Goal: Task Accomplishment & Management: Use online tool/utility

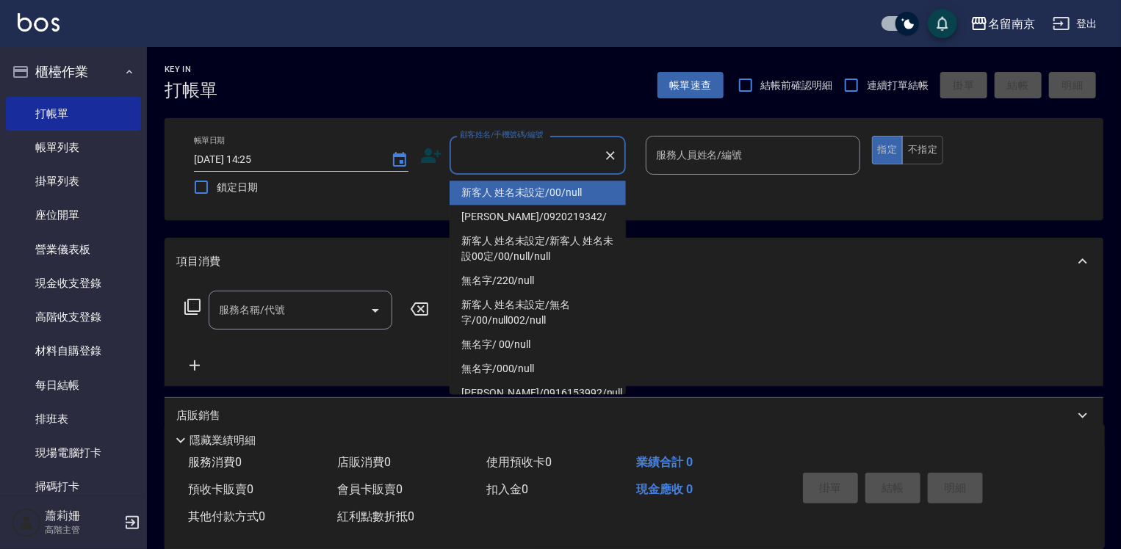
click at [499, 156] on input "顧客姓名/手機號碼/編號" at bounding box center [526, 156] width 141 height 26
type input "新客人 姓名未設定/00/null"
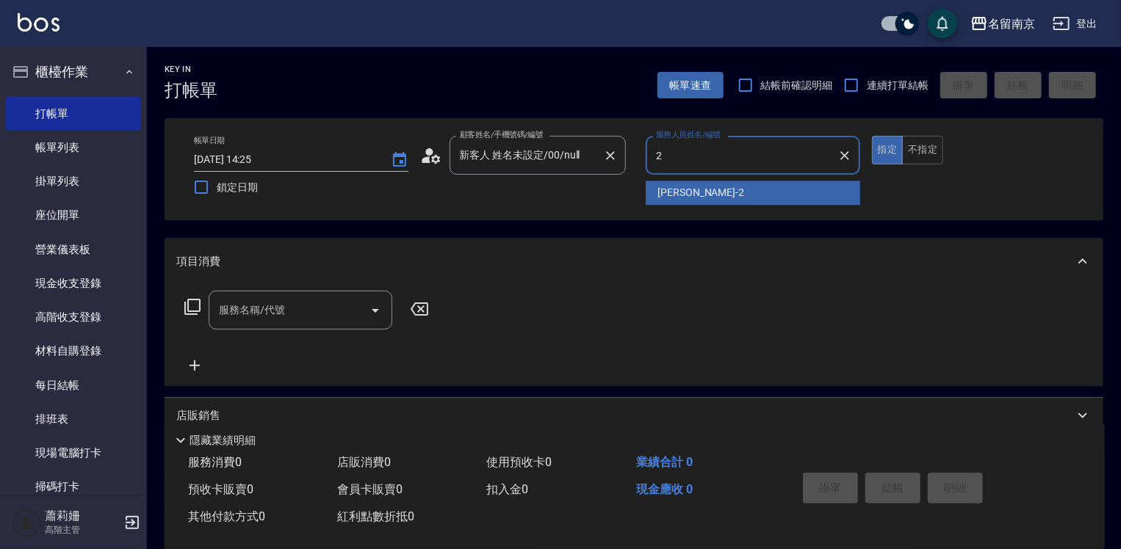
type input "[PERSON_NAME]-2"
type button "true"
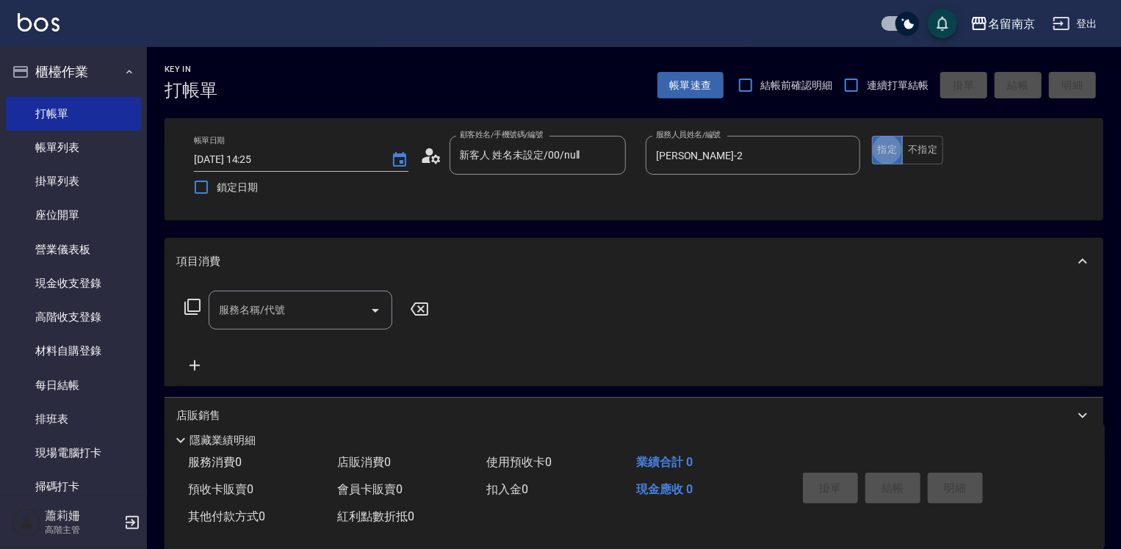
drag, startPoint x: 299, startPoint y: 326, endPoint x: 397, endPoint y: 300, distance: 101.2
click at [318, 317] on div "服務名稱/代號" at bounding box center [301, 310] width 184 height 39
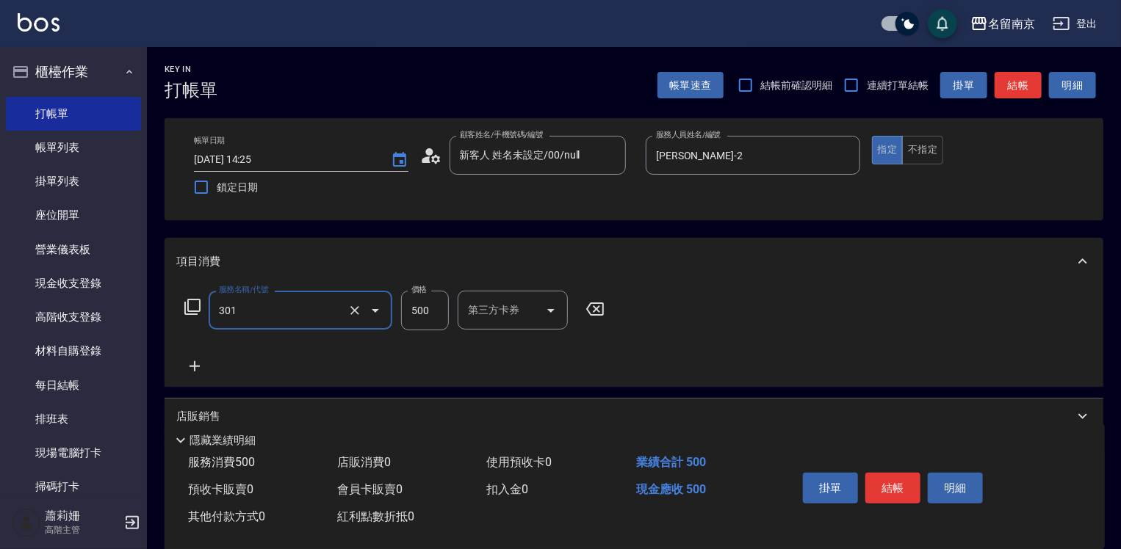
type input "剪髮(301)"
click at [412, 308] on input "500" at bounding box center [425, 311] width 48 height 40
type input "400"
click at [899, 474] on button "結帳" at bounding box center [892, 488] width 55 height 31
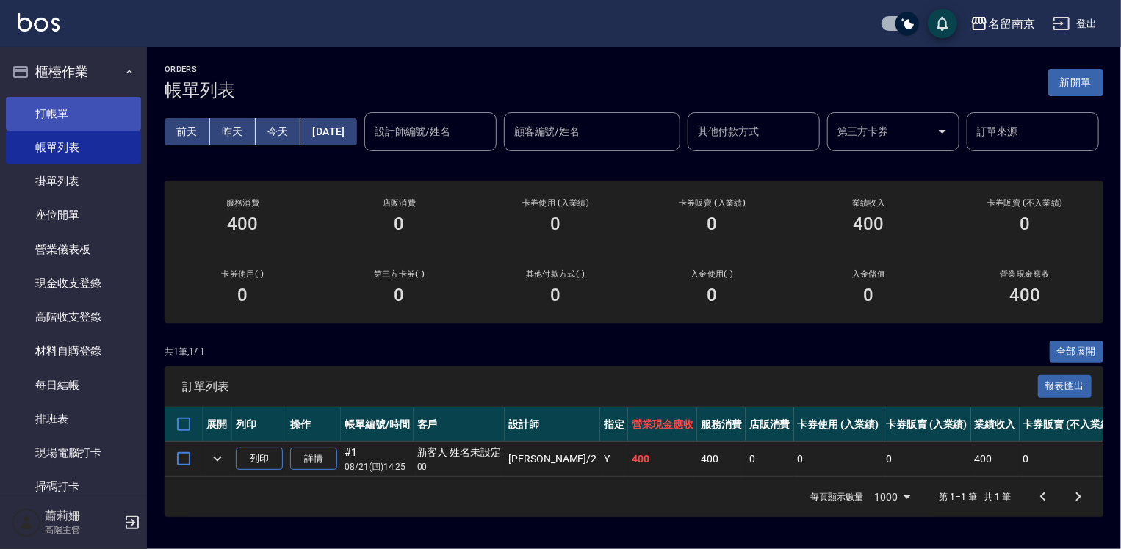
click at [56, 101] on link "打帳單" at bounding box center [73, 114] width 135 height 34
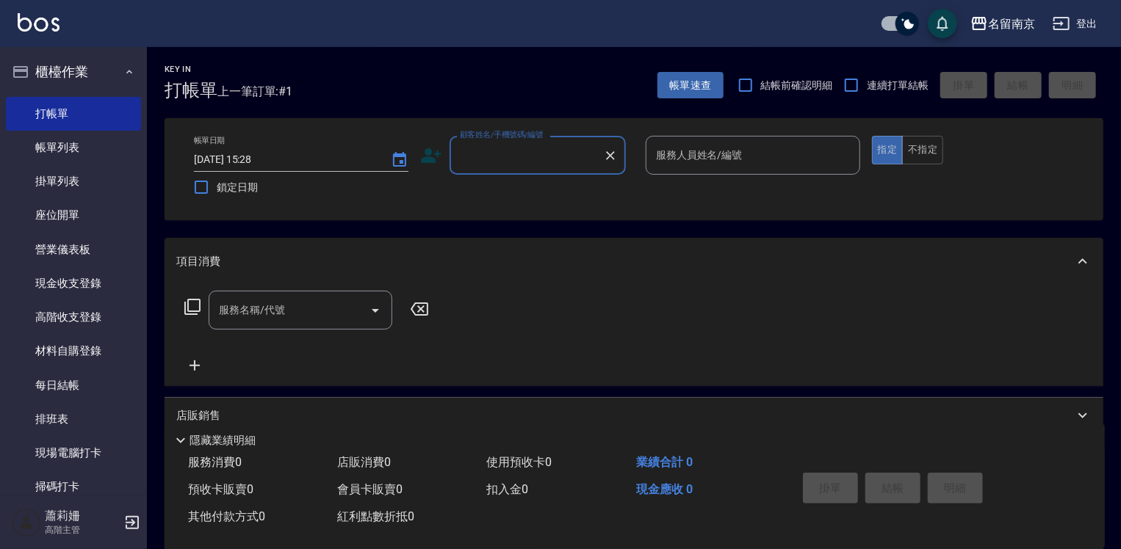
click at [867, 79] on span "連續打單結帳" at bounding box center [898, 85] width 62 height 15
click at [865, 79] on input "連續打單結帳" at bounding box center [851, 85] width 31 height 31
checkbox input "true"
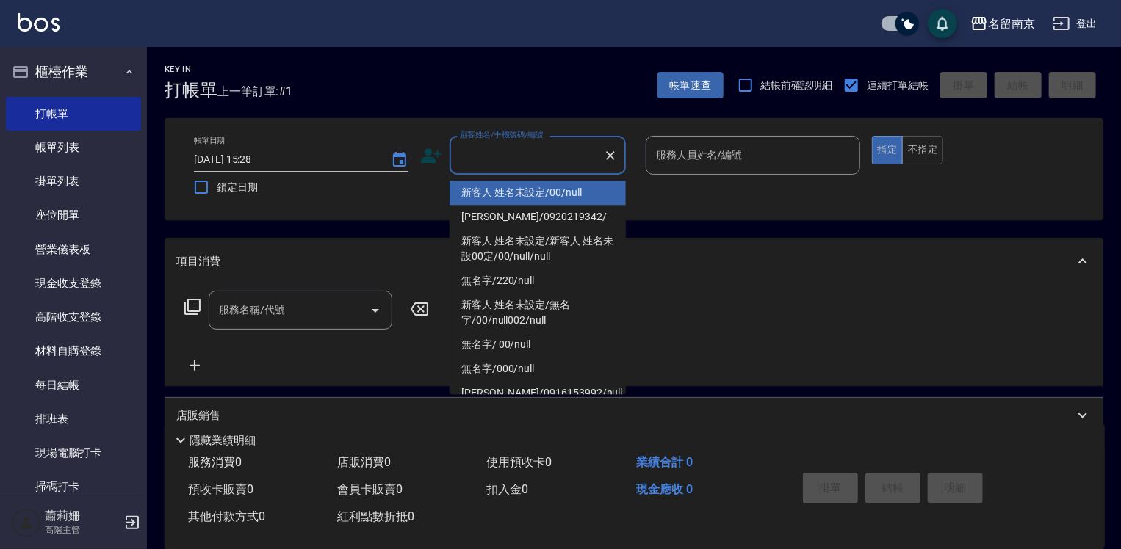
click at [578, 154] on input "顧客姓名/手機號碼/編號" at bounding box center [526, 156] width 141 height 26
type input "新客人 姓名未設定/00/null"
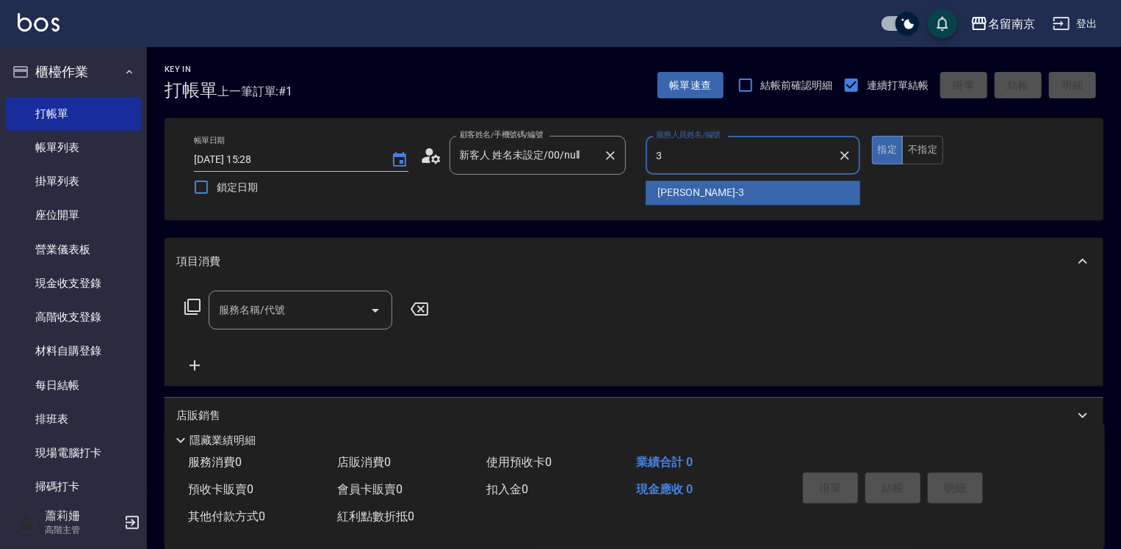
type input "[PERSON_NAME]-3"
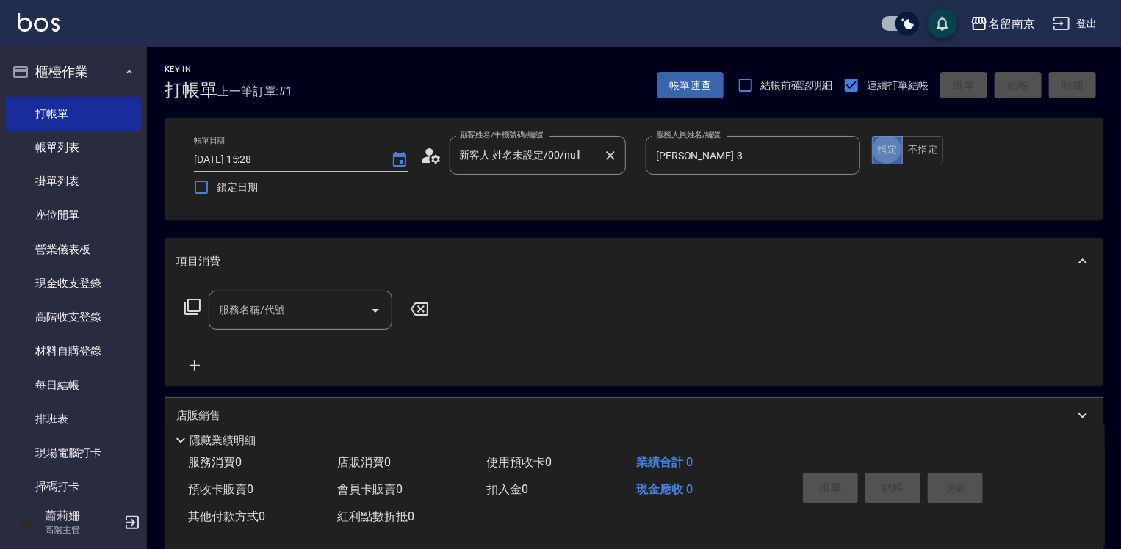
type button "true"
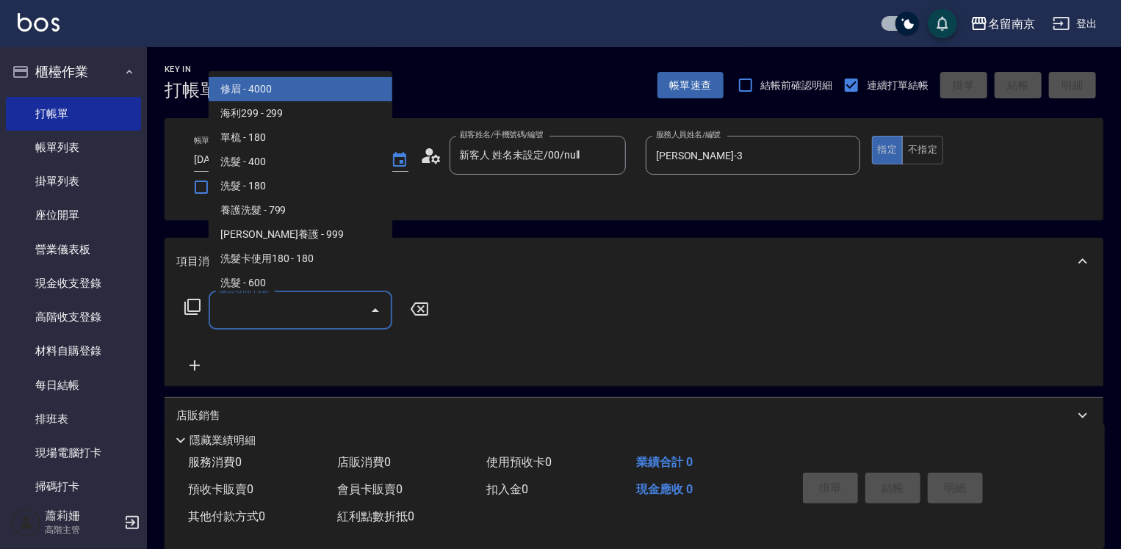
drag, startPoint x: 308, startPoint y: 322, endPoint x: 399, endPoint y: 344, distance: 93.7
click at [315, 320] on input "服務名稱/代號" at bounding box center [289, 311] width 148 height 26
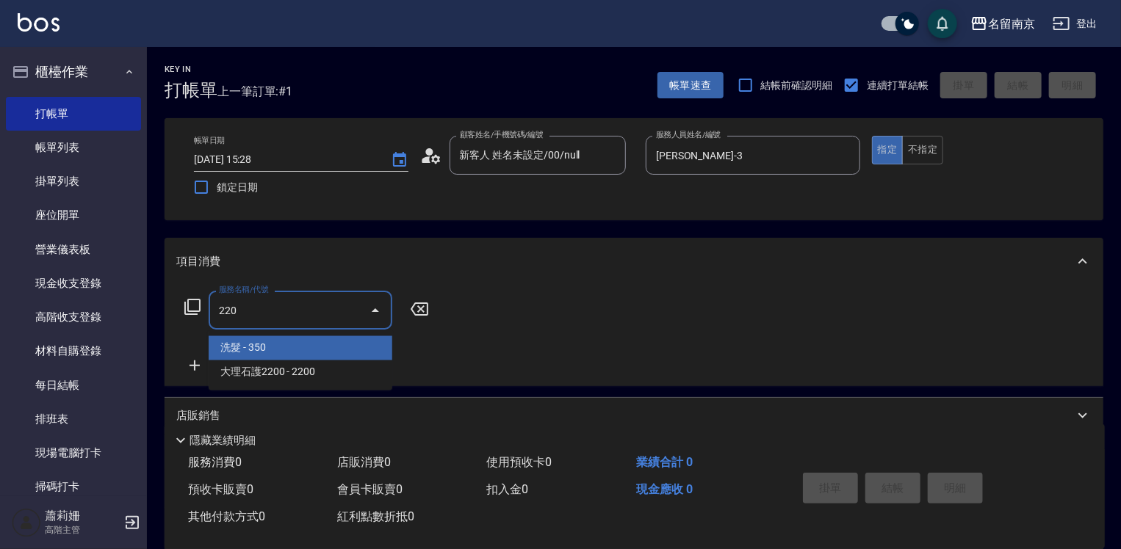
type input "洗髮(220)"
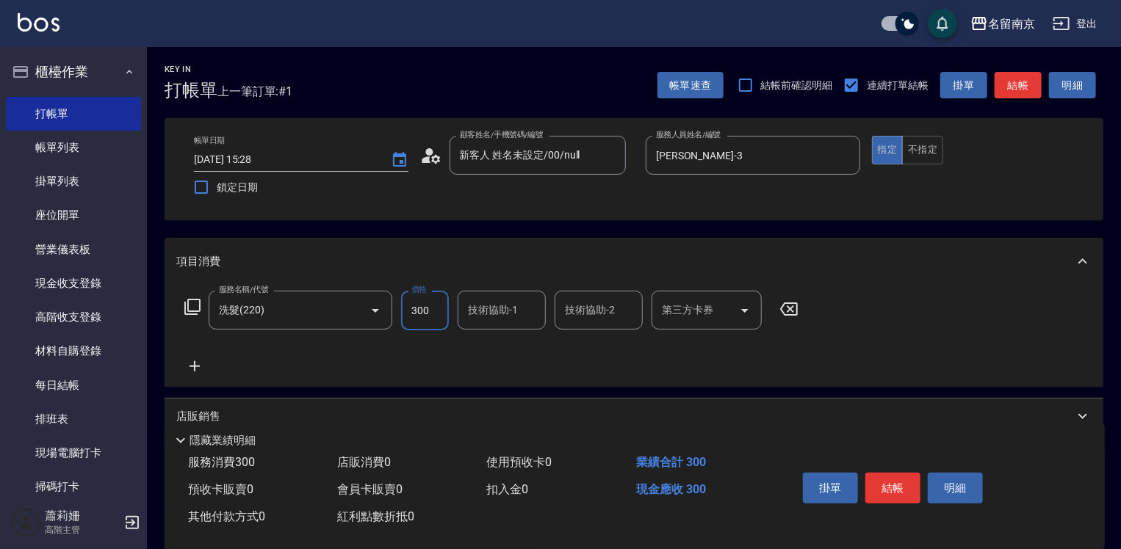
type input "300"
type input "[PERSON_NAME]-3"
click at [198, 364] on icon at bounding box center [194, 367] width 37 height 18
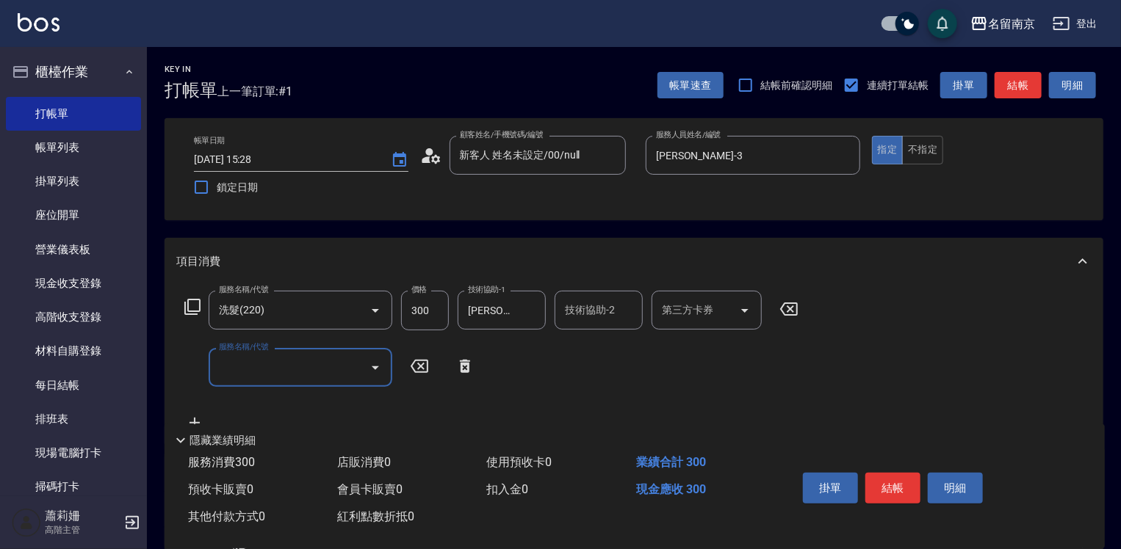
click at [255, 369] on input "服務名稱/代號" at bounding box center [289, 368] width 148 height 26
type input "剪髮(301)"
type input "550"
click at [895, 482] on button "結帳" at bounding box center [892, 488] width 55 height 31
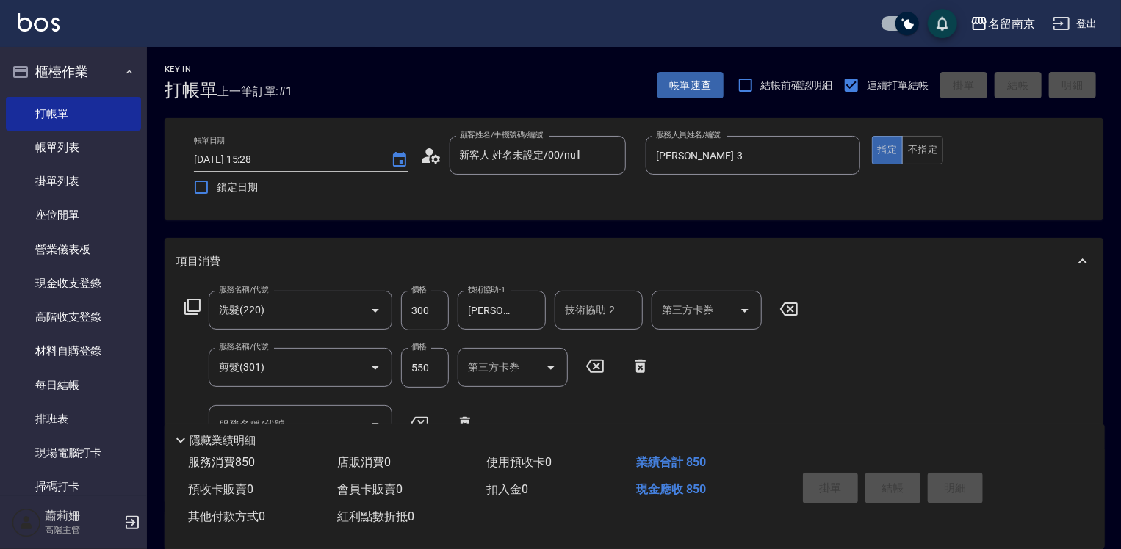
type input "[DATE] 15:29"
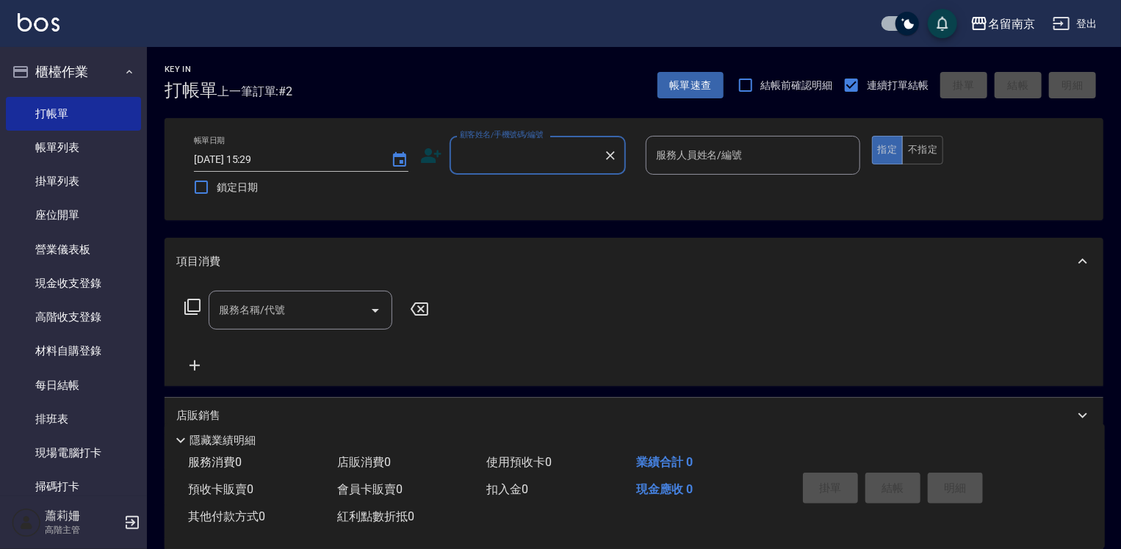
click at [571, 168] on div "顧客姓名/手機號碼/編號" at bounding box center [538, 155] width 176 height 39
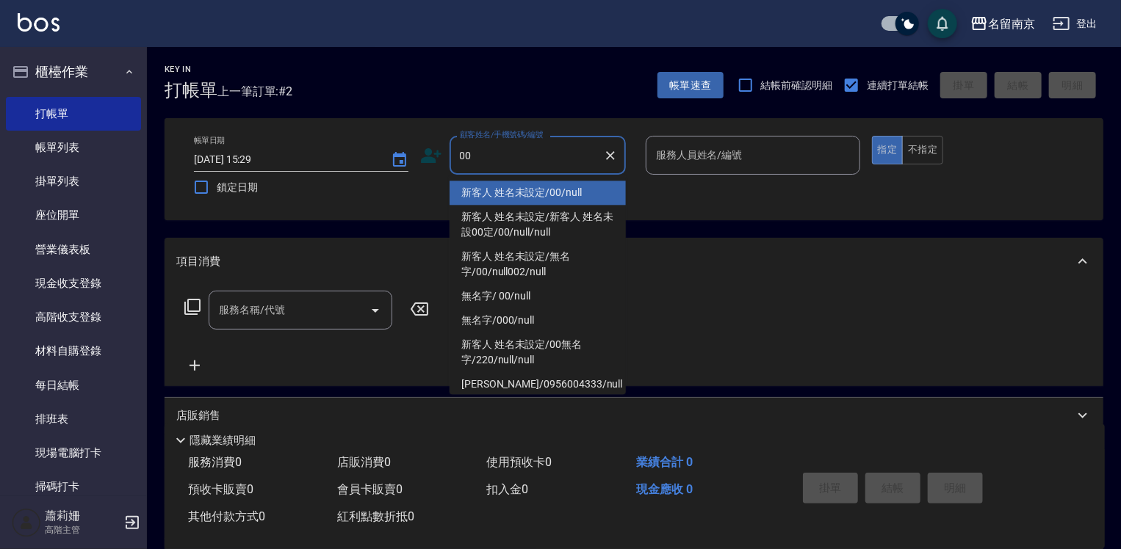
type input "新客人 姓名未設定/00/null"
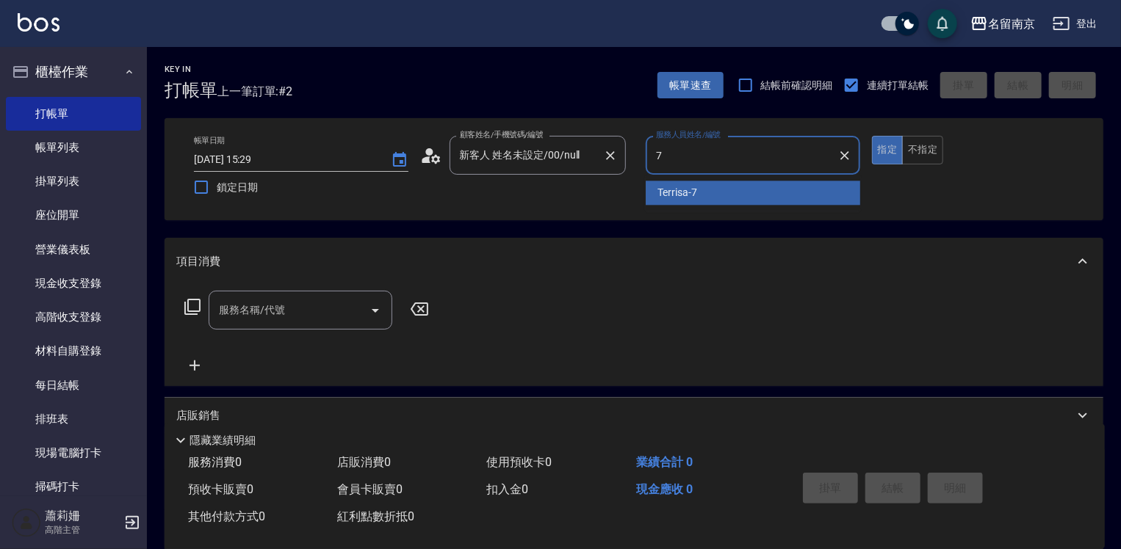
type input "Terrisa-7"
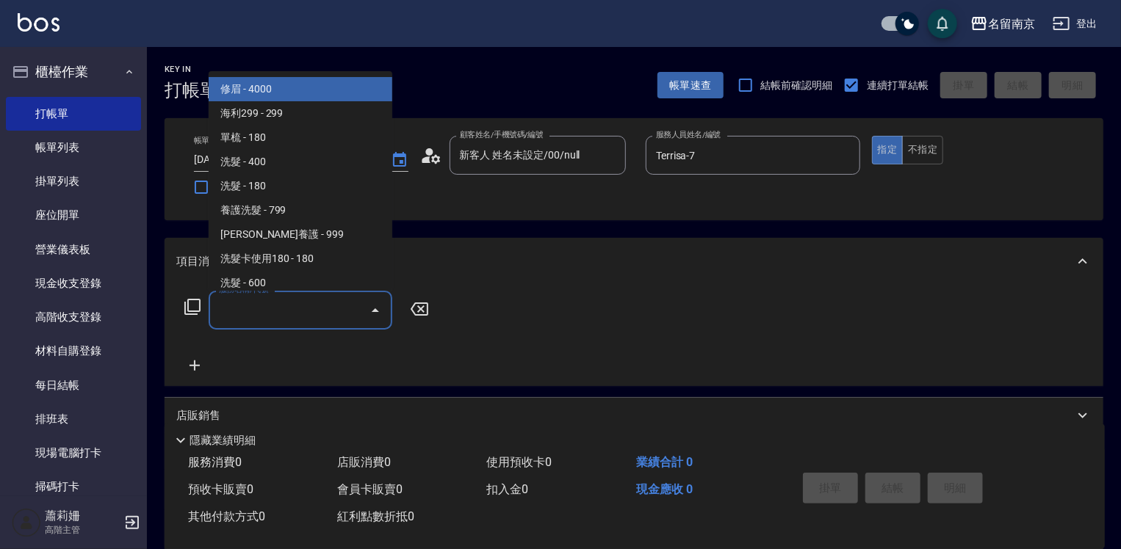
drag, startPoint x: 311, startPoint y: 311, endPoint x: 619, endPoint y: 395, distance: 319.2
click at [322, 314] on input "服務名稱/代號" at bounding box center [289, 311] width 148 height 26
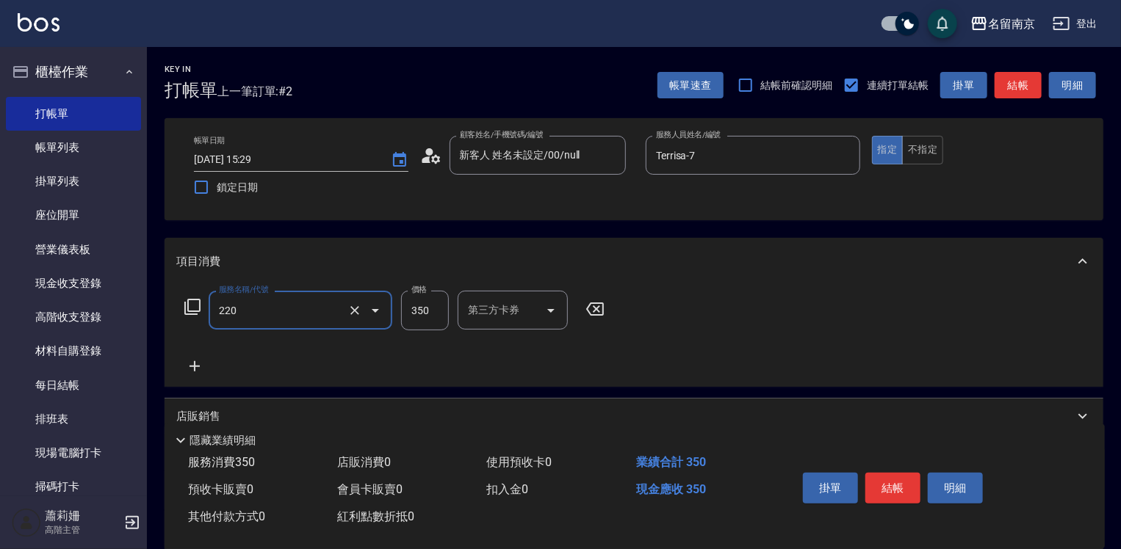
type input "洗髮(220)"
type input "350"
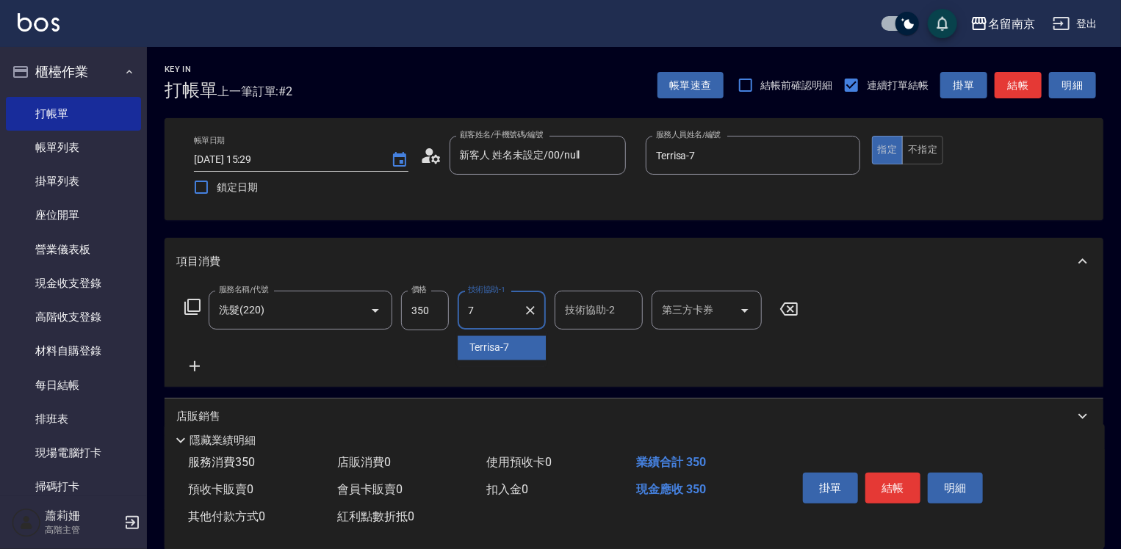
type input "Terrisa-7"
click at [926, 151] on button "不指定" at bounding box center [922, 150] width 41 height 29
click at [893, 486] on button "結帳" at bounding box center [892, 488] width 55 height 31
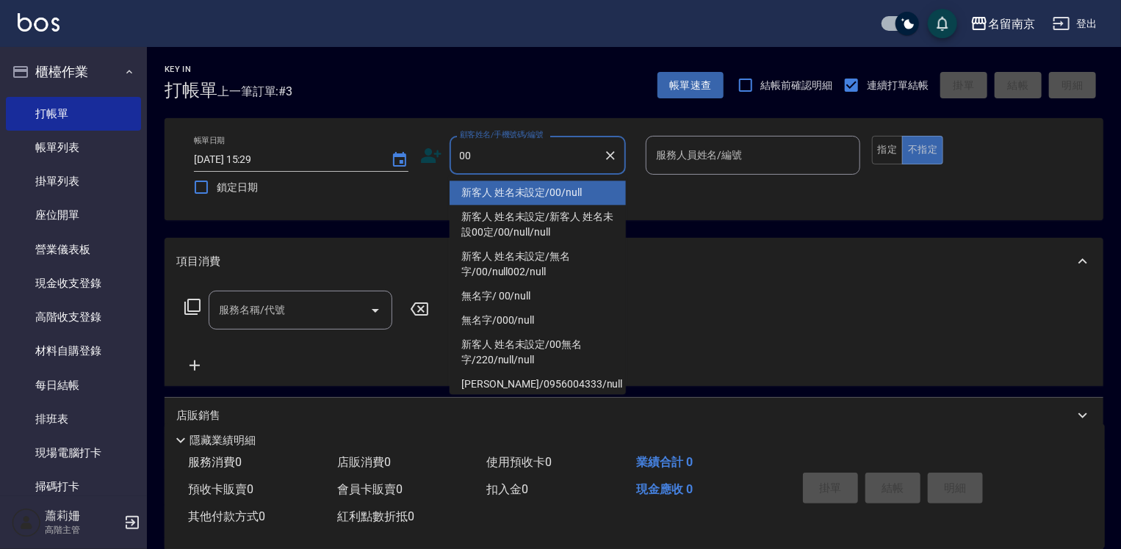
type input "新客人 姓名未設定/00/null"
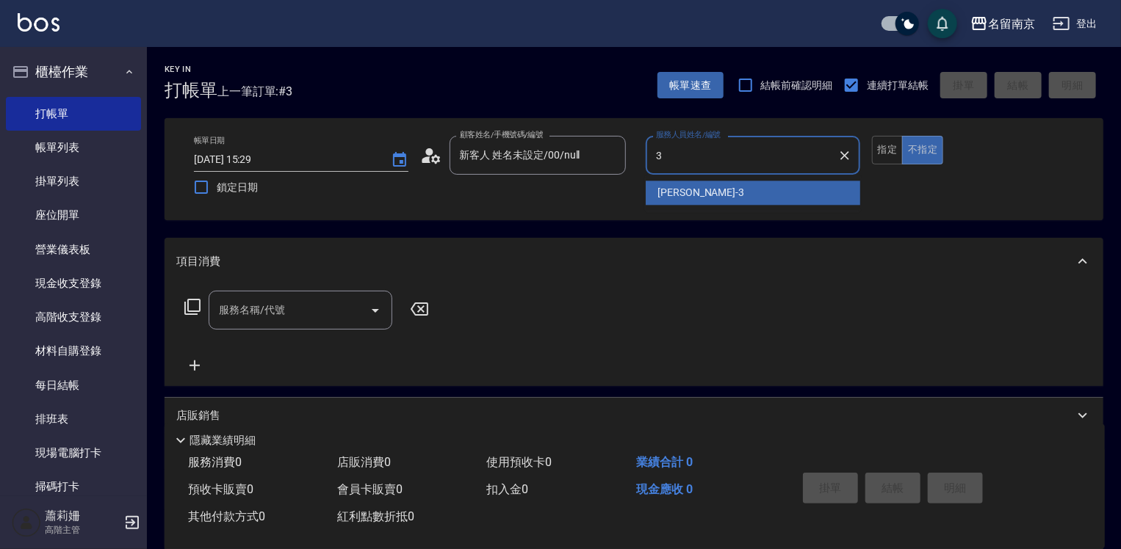
type input "[PERSON_NAME]-3"
type button "false"
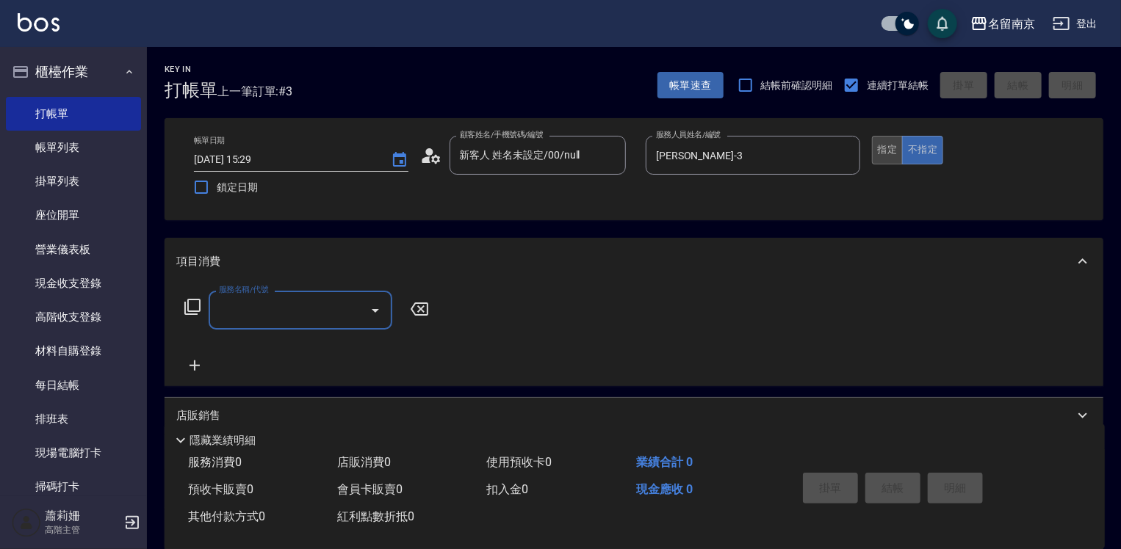
click at [881, 144] on button "指定" at bounding box center [888, 150] width 32 height 29
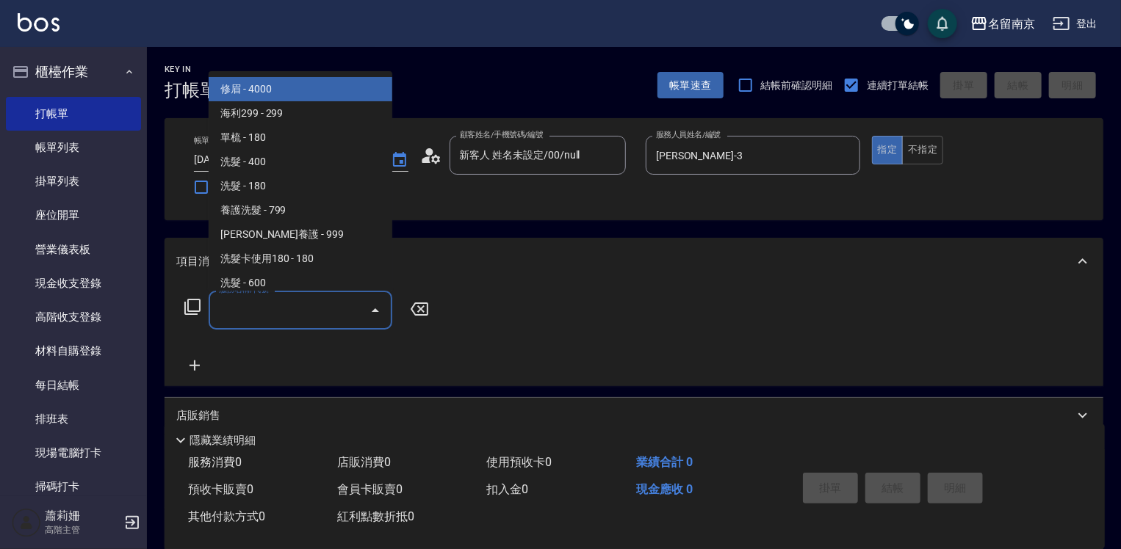
drag, startPoint x: 289, startPoint y: 306, endPoint x: 877, endPoint y: 408, distance: 596.6
click at [365, 317] on div "服務名稱/代號" at bounding box center [301, 310] width 184 height 39
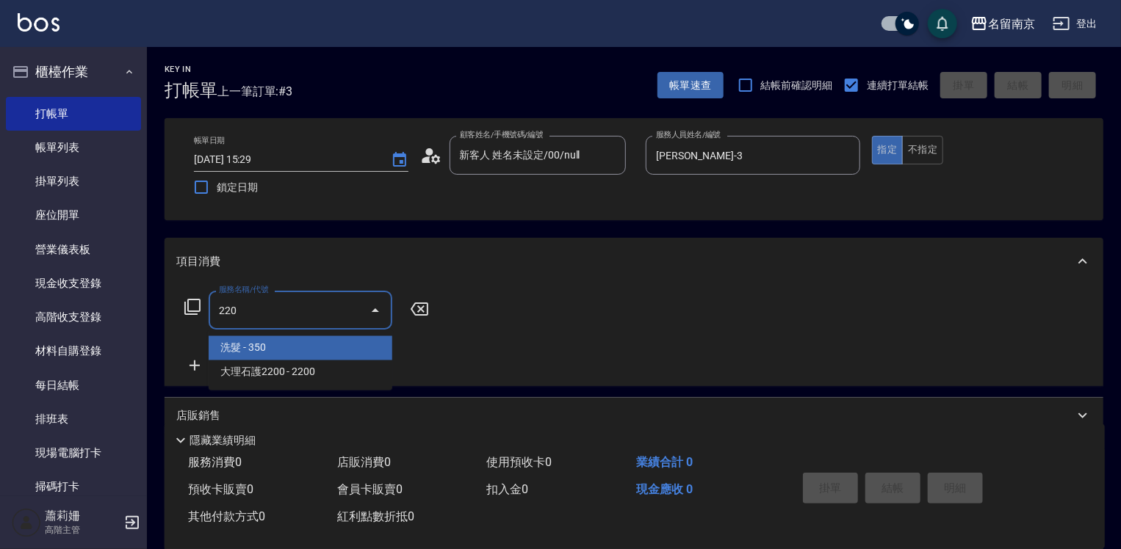
type input "洗髮(220)"
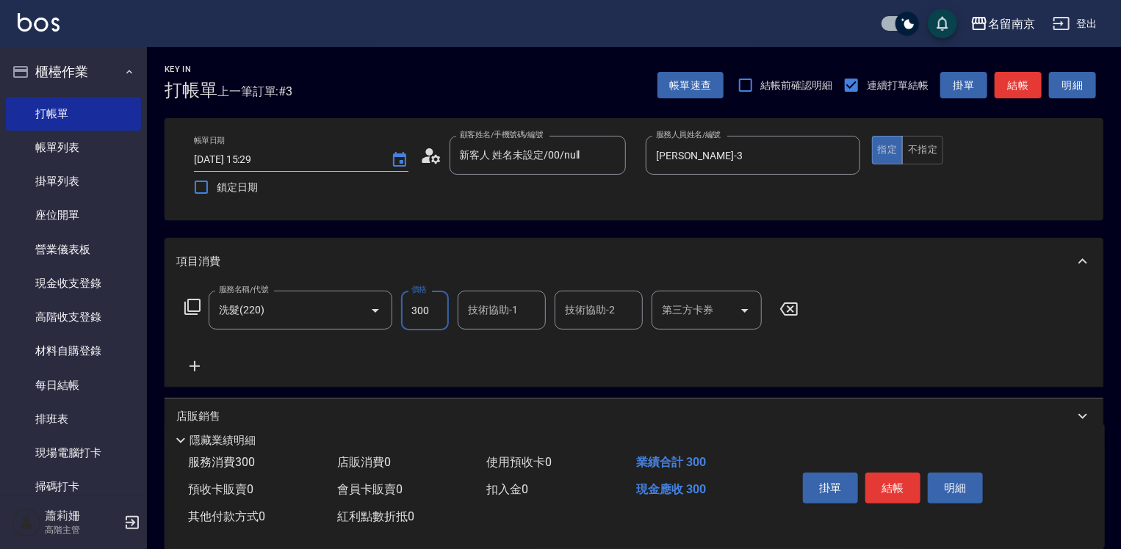
type input "300"
type input "[PERSON_NAME]-3"
click at [194, 370] on icon at bounding box center [195, 366] width 10 height 10
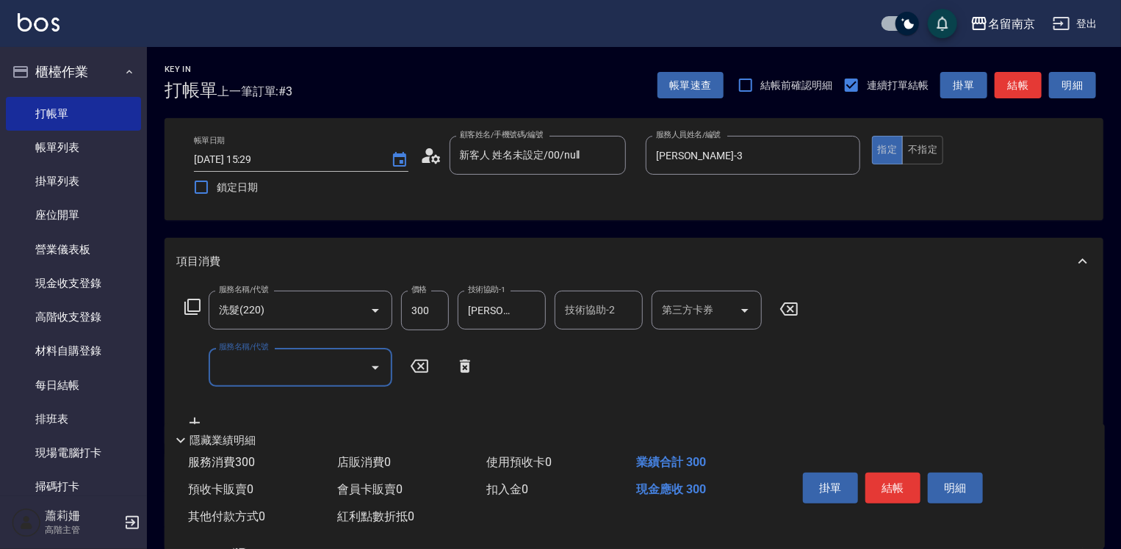
click at [273, 379] on input "服務名稱/代號" at bounding box center [289, 368] width 148 height 26
type input "剪髮(301)"
type input "550"
click at [904, 487] on button "結帳" at bounding box center [892, 488] width 55 height 31
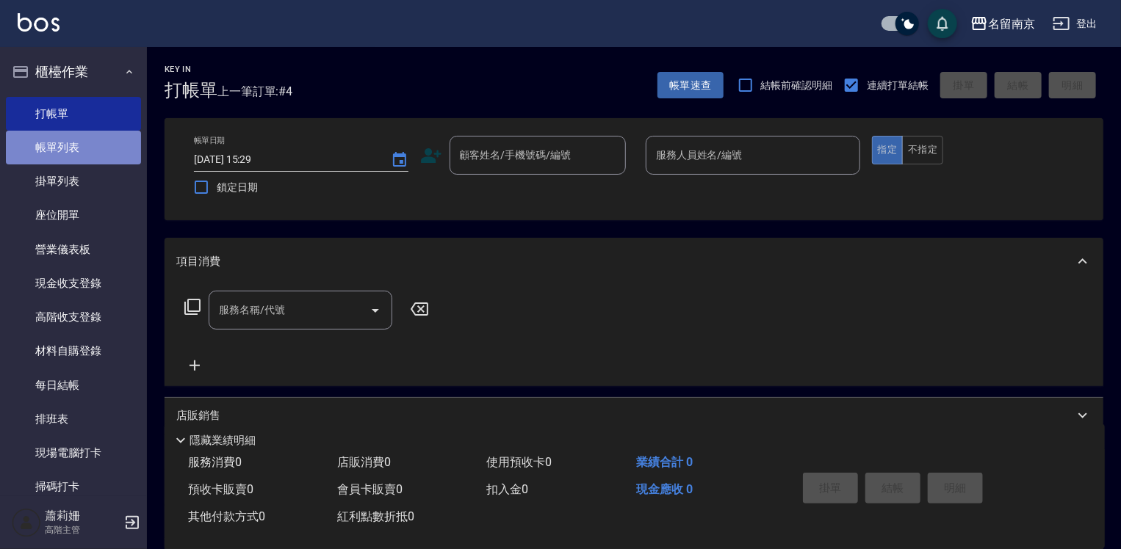
click at [115, 149] on link "帳單列表" at bounding box center [73, 148] width 135 height 34
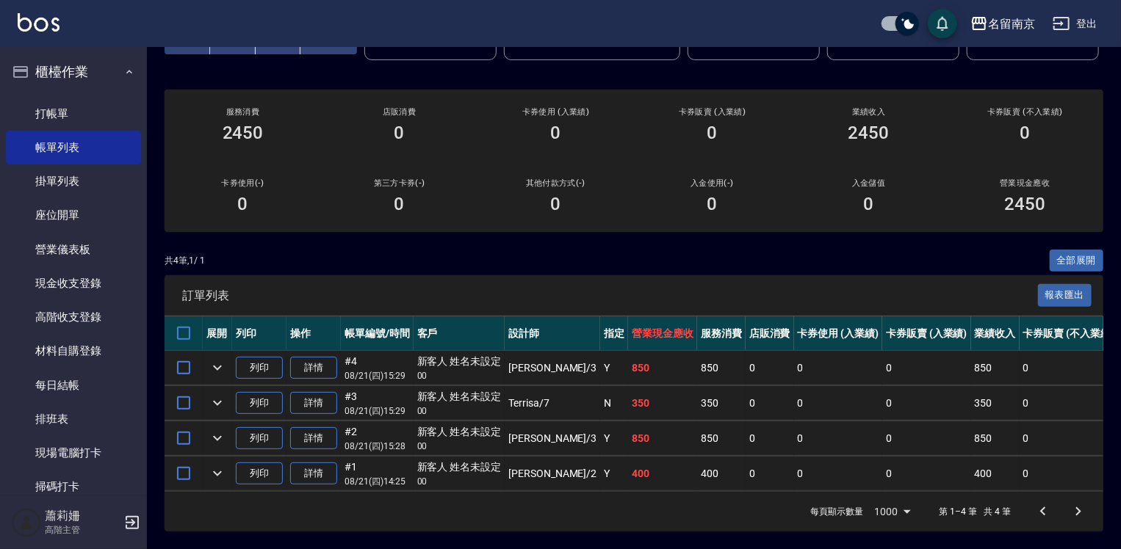
scroll to position [294, 0]
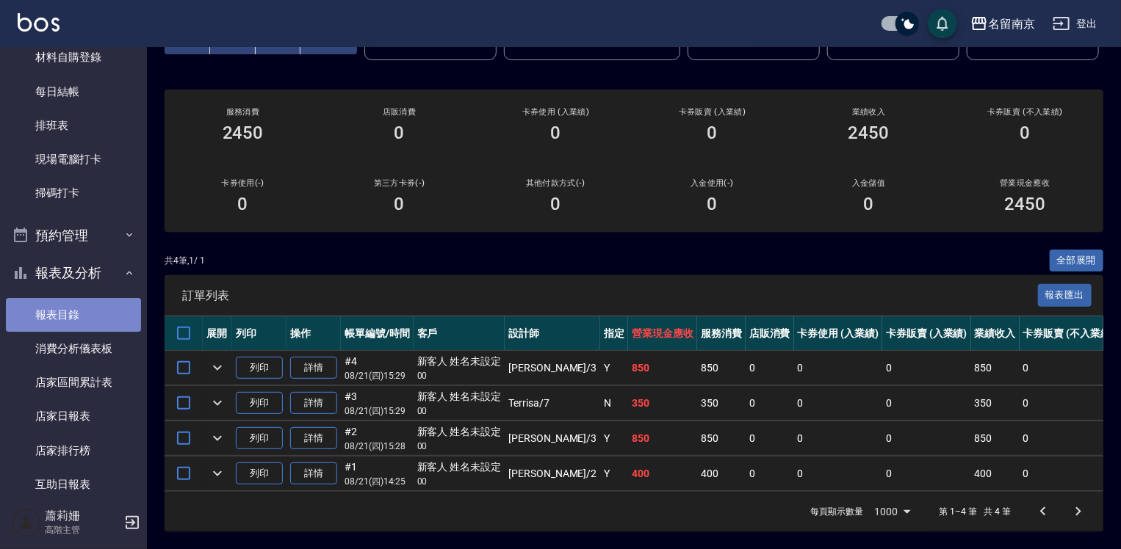
click at [88, 311] on link "報表目錄" at bounding box center [73, 315] width 135 height 34
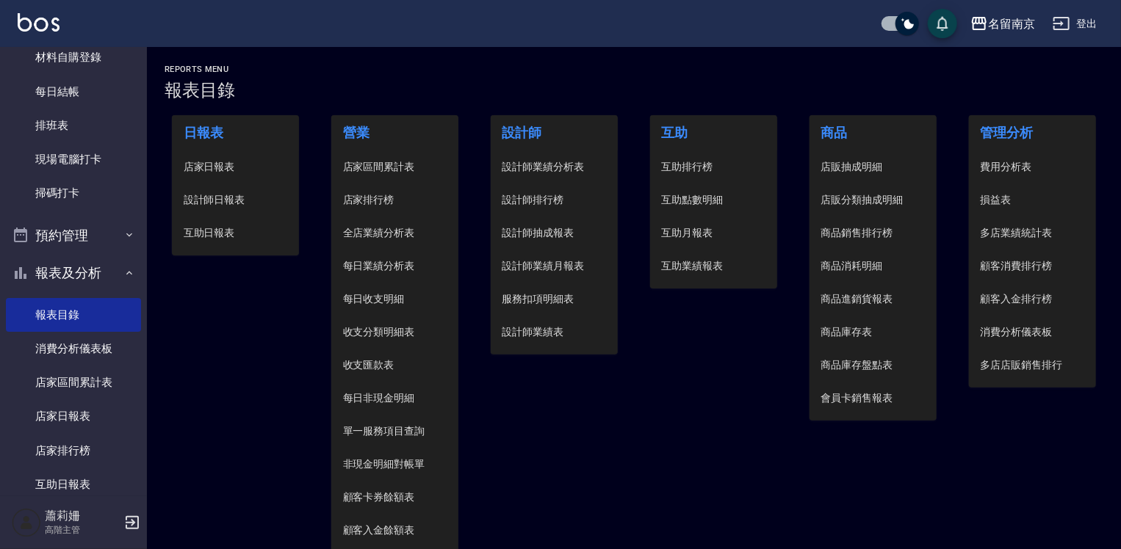
click at [231, 206] on span "設計師日報表" at bounding box center [236, 199] width 104 height 15
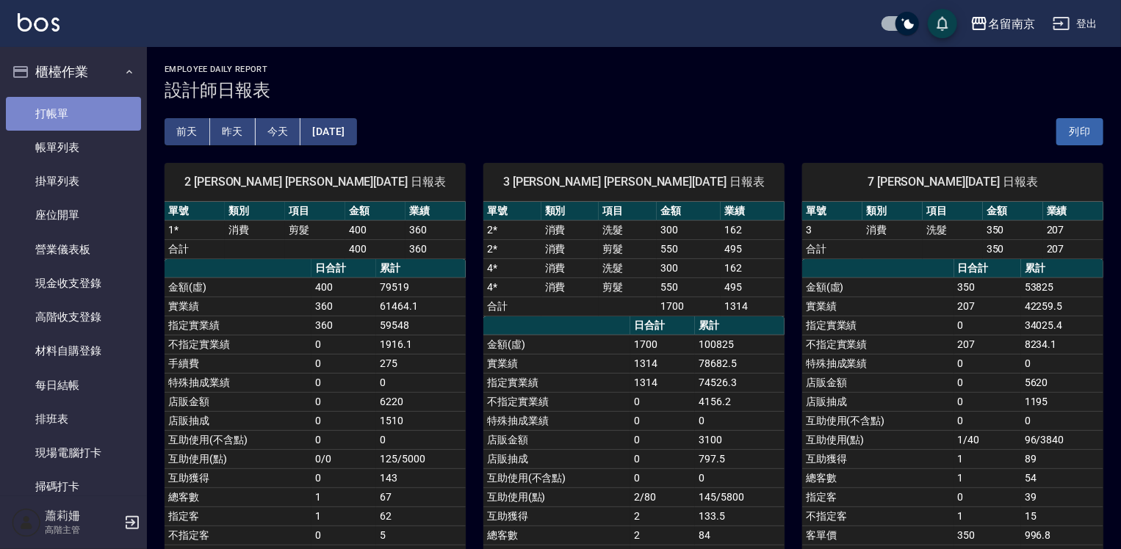
click at [73, 105] on link "打帳單" at bounding box center [73, 114] width 135 height 34
